Goal: Information Seeking & Learning: Understand process/instructions

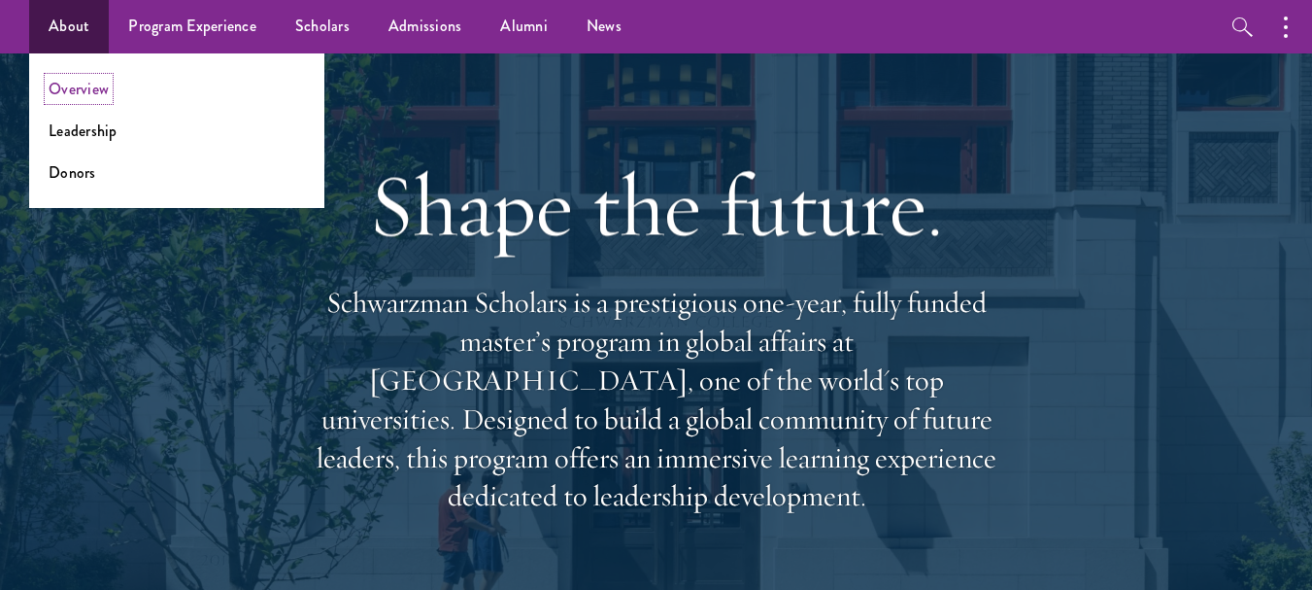
click at [69, 95] on link "Overview" at bounding box center [79, 89] width 60 height 22
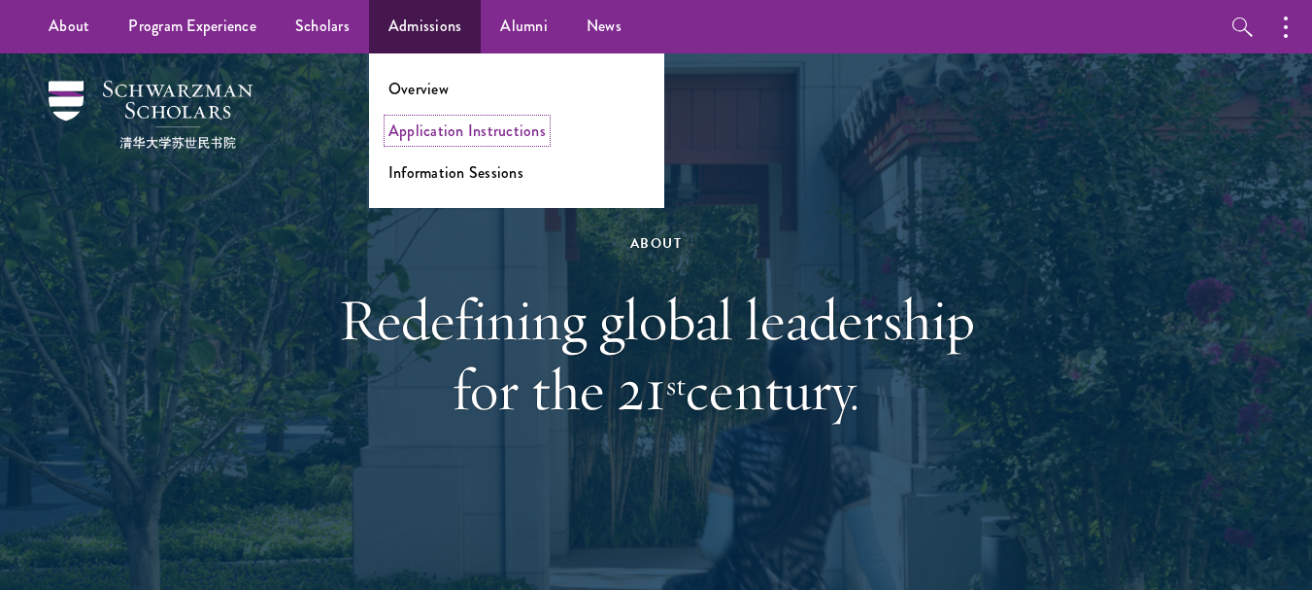
click at [448, 134] on link "Application Instructions" at bounding box center [466, 130] width 157 height 22
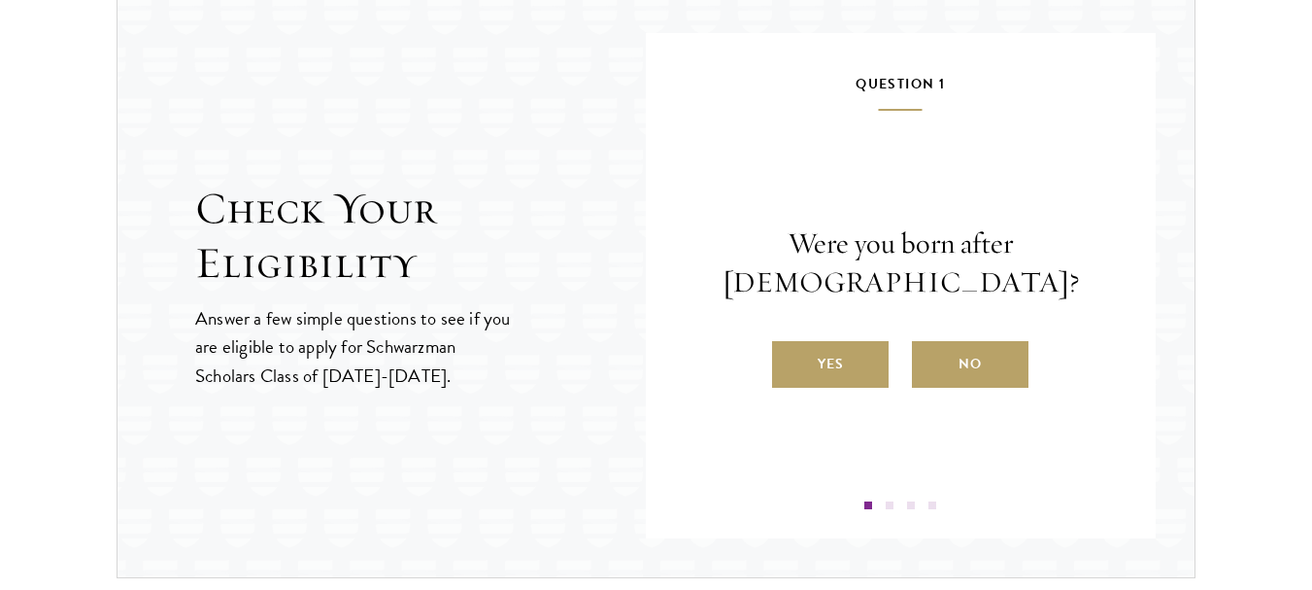
scroll to position [2061, 0]
click at [954, 382] on label "No" at bounding box center [970, 363] width 117 height 47
click at [929, 359] on input "No" at bounding box center [920, 350] width 17 height 17
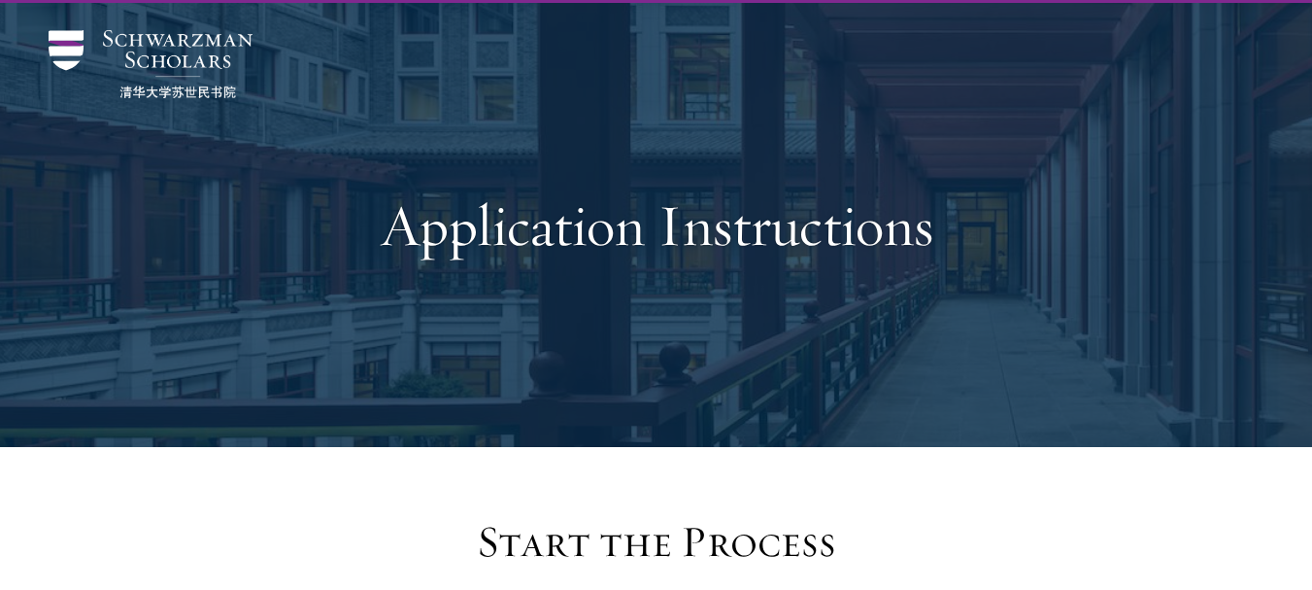
scroll to position [0, 0]
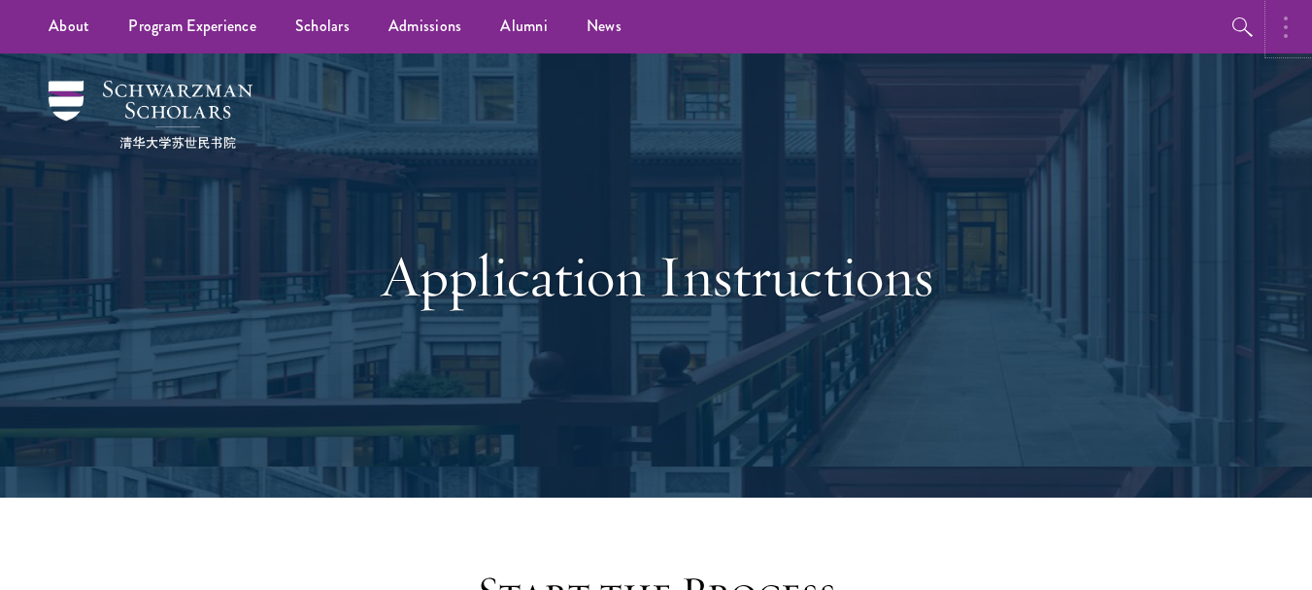
click at [1277, 27] on button "button" at bounding box center [1290, 26] width 43 height 53
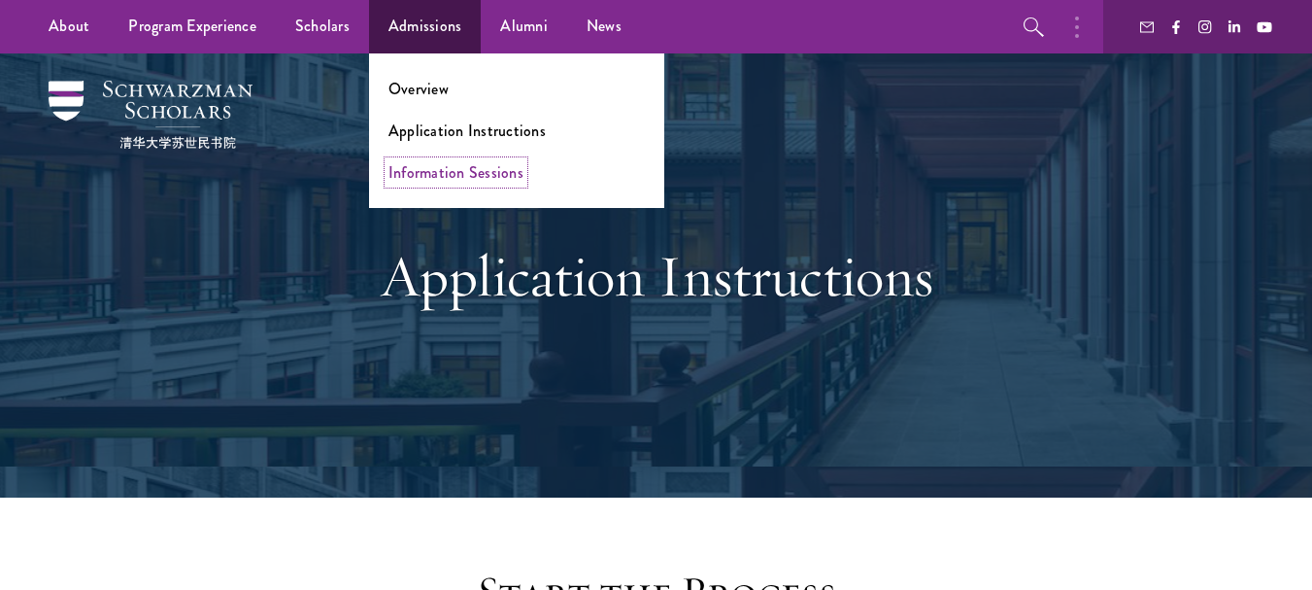
click at [458, 174] on link "Information Sessions" at bounding box center [455, 172] width 135 height 22
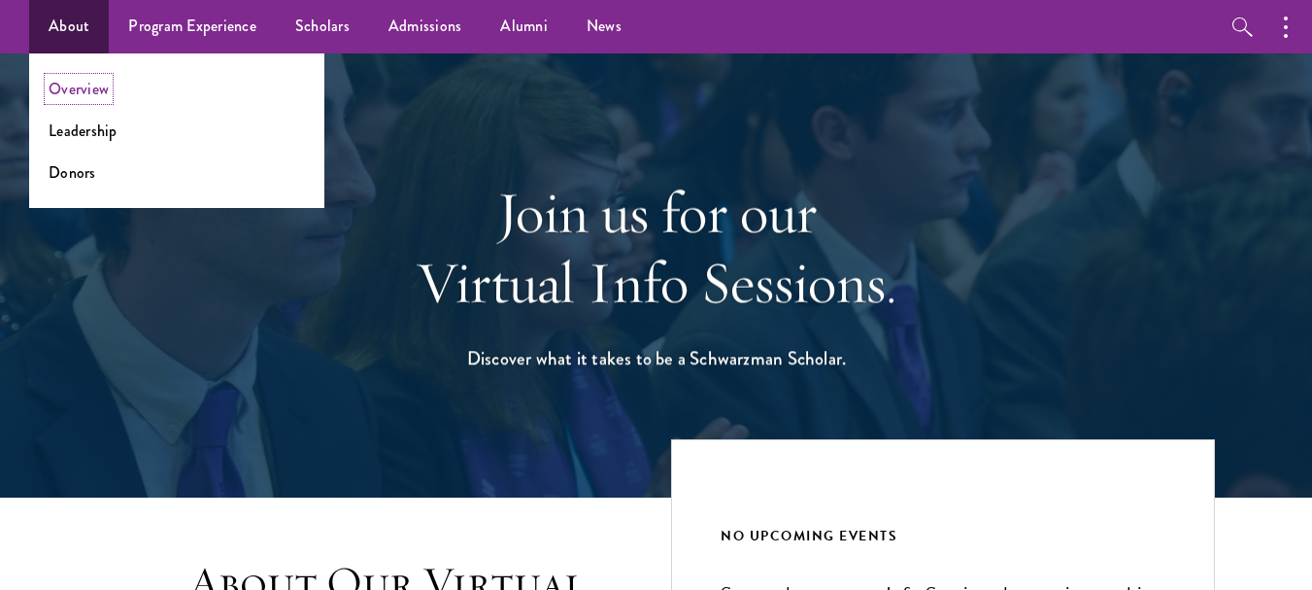
click at [88, 89] on link "Overview" at bounding box center [79, 89] width 60 height 22
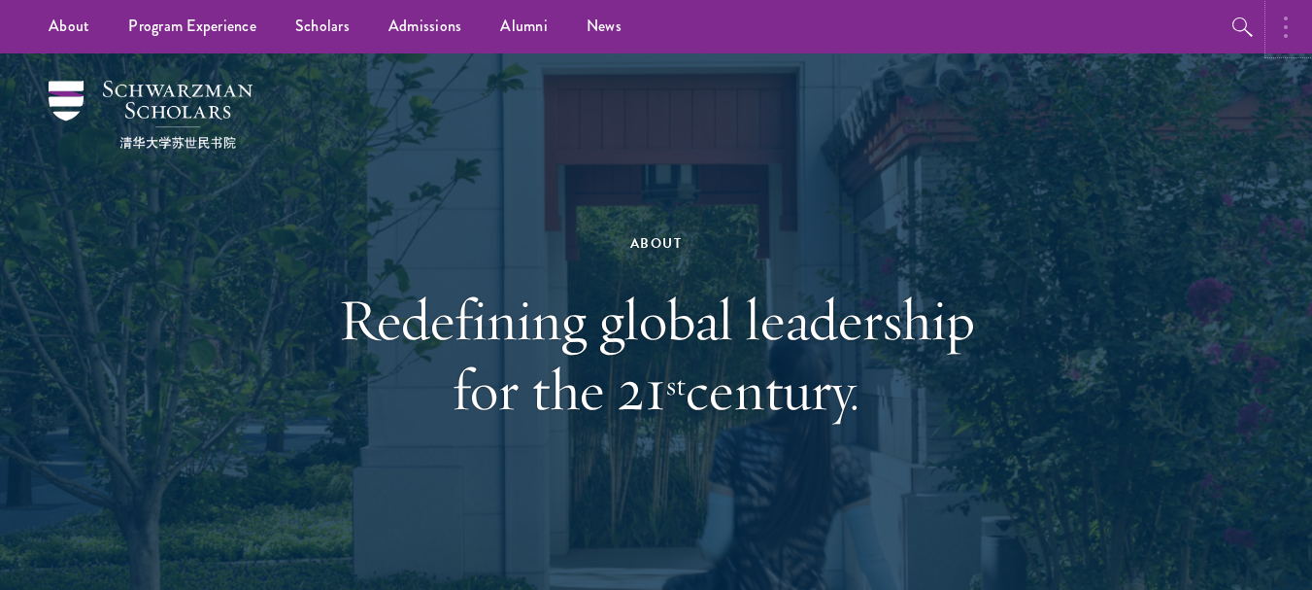
click at [1302, 25] on button "button" at bounding box center [1290, 26] width 43 height 53
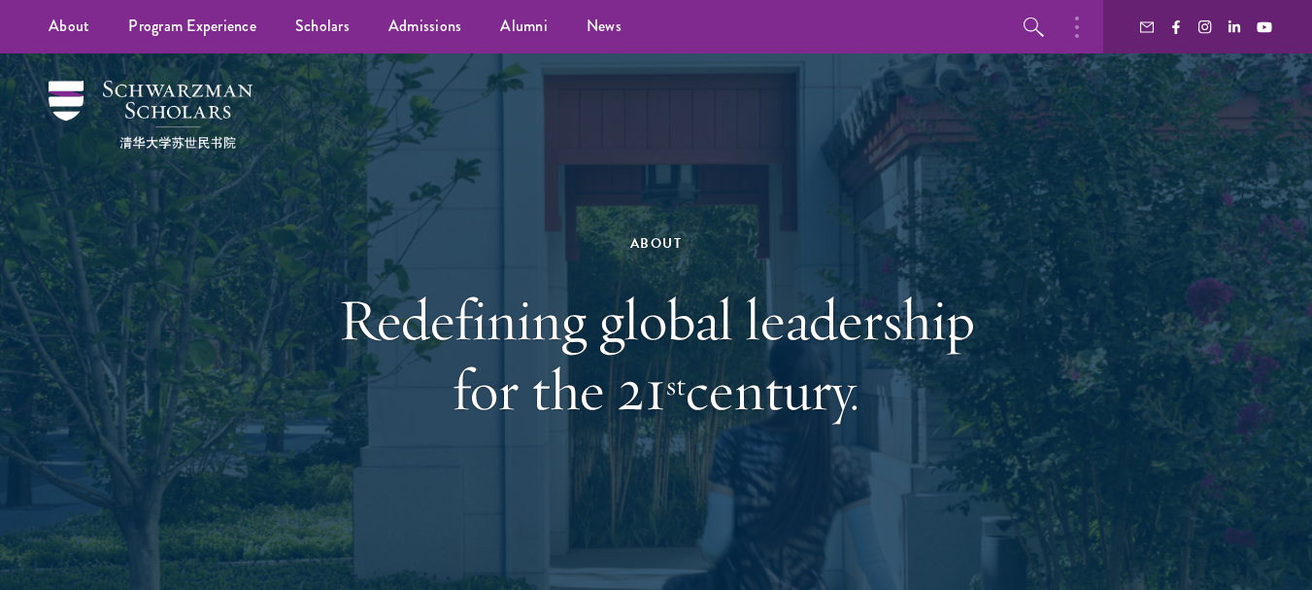
click at [803, 314] on h1 "Redefining global leadership for the 21 st century." at bounding box center [656, 355] width 670 height 140
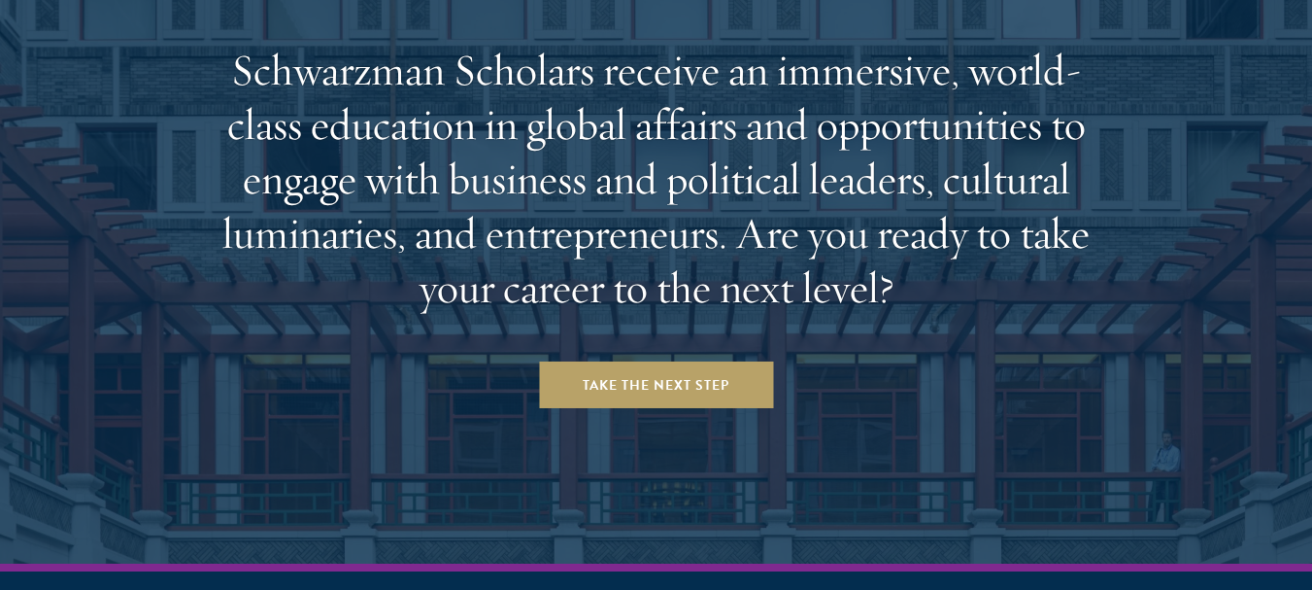
scroll to position [8116, 0]
